Goal: Find specific page/section: Find specific page/section

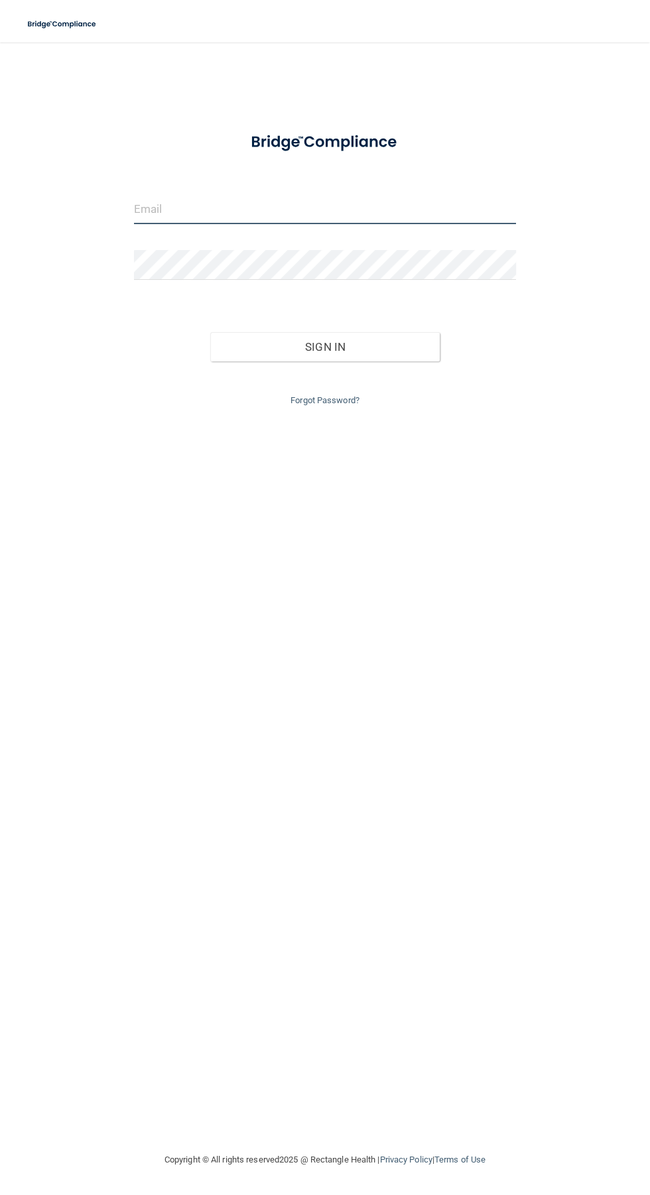
click at [328, 205] on input "email" at bounding box center [325, 209] width 382 height 30
type input "[EMAIL_ADDRESS][DOMAIN_NAME]"
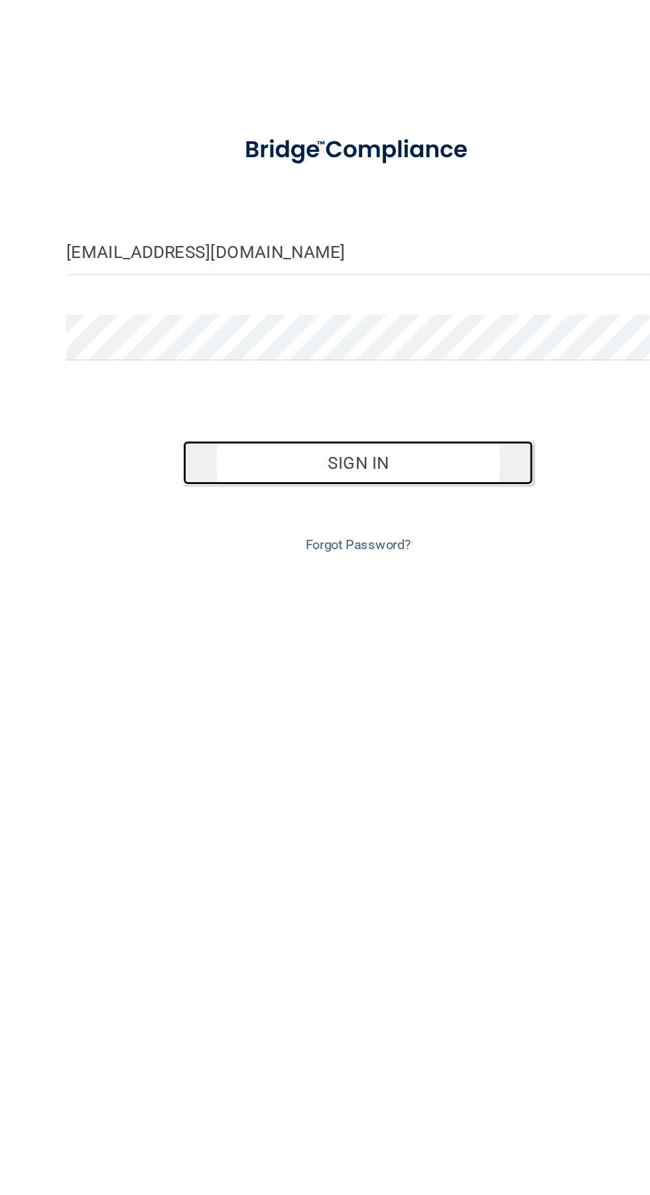
click at [371, 347] on button "Sign In" at bounding box center [324, 346] width 229 height 29
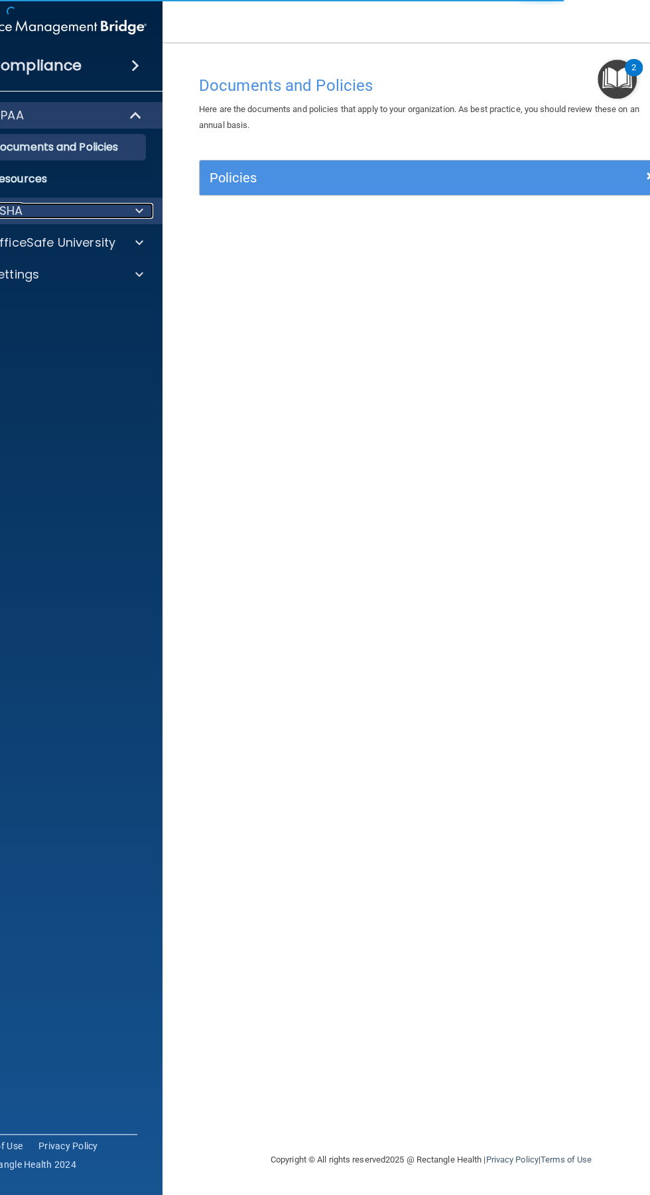
click at [96, 212] on div "OSHA" at bounding box center [38, 211] width 164 height 16
click at [69, 211] on div "OSHA" at bounding box center [38, 211] width 164 height 16
click at [119, 212] on div "OSHA" at bounding box center [38, 211] width 164 height 16
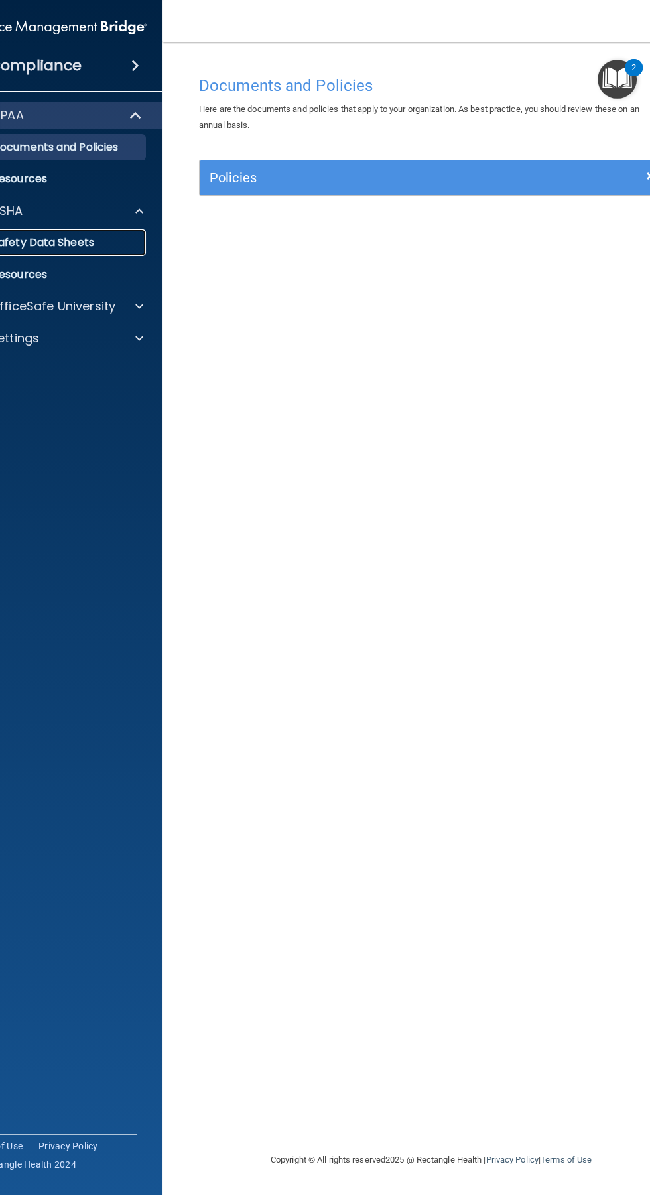
click at [66, 248] on p "Safety Data Sheets" at bounding box center [49, 242] width 181 height 13
